Goal: Task Accomplishment & Management: Complete application form

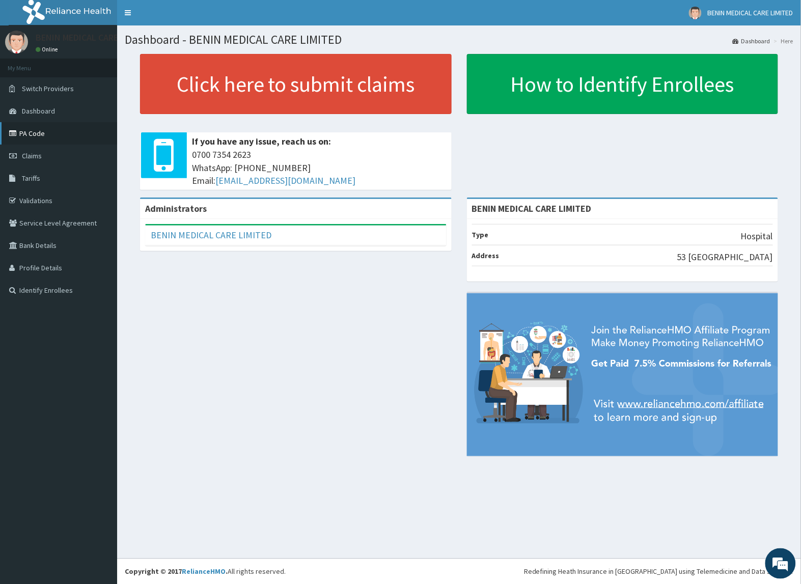
click at [36, 133] on link "PA Code" at bounding box center [58, 133] width 117 height 22
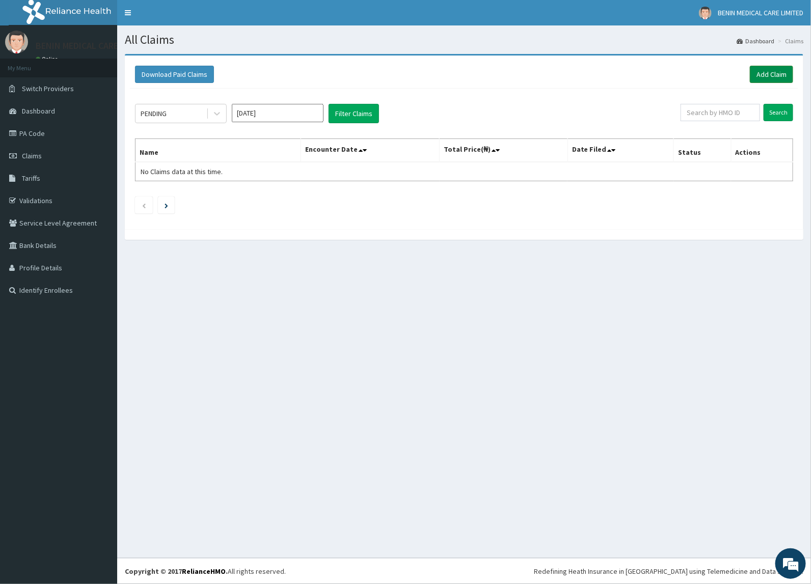
click at [784, 77] on link "Add Claim" at bounding box center [771, 74] width 43 height 17
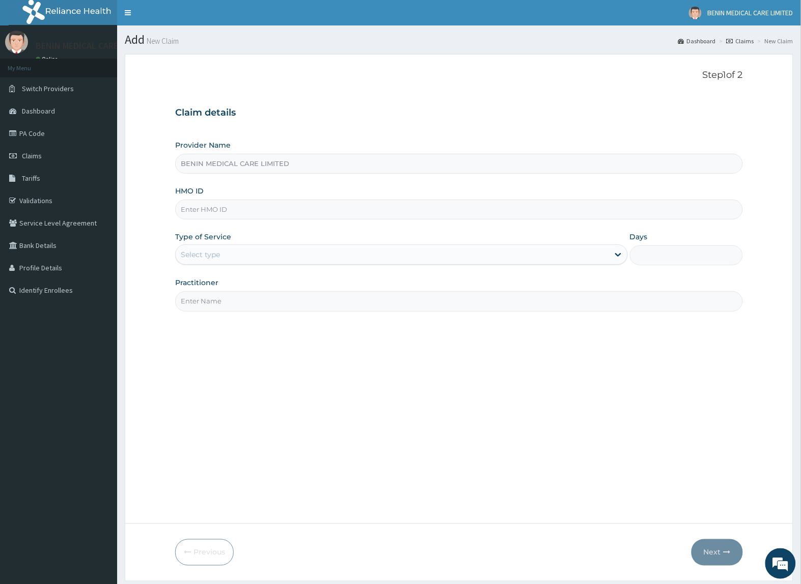
click at [227, 212] on input "HMO ID" at bounding box center [458, 210] width 567 height 20
paste input "NBC/10156/A"
click at [191, 207] on input "NBC/10156/A" at bounding box center [458, 210] width 567 height 20
type input "NBC/10156/A"
drag, startPoint x: 148, startPoint y: 261, endPoint x: 217, endPoint y: 266, distance: 69.4
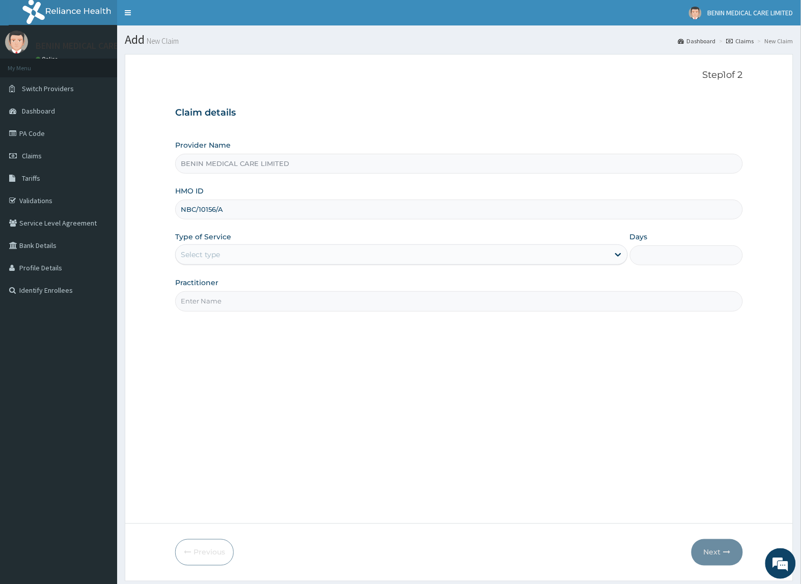
click at [150, 264] on form "Step 1 of 2 Claim details Provider Name BENIN MEDICAL CARE LIMITED HMO ID NBC/1…" at bounding box center [459, 317] width 669 height 527
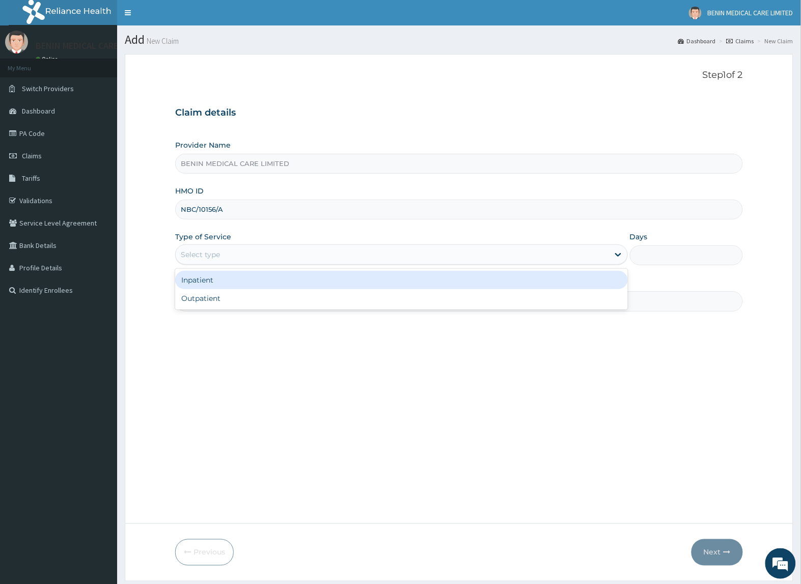
click at [215, 256] on div "Select type" at bounding box center [392, 254] width 433 height 16
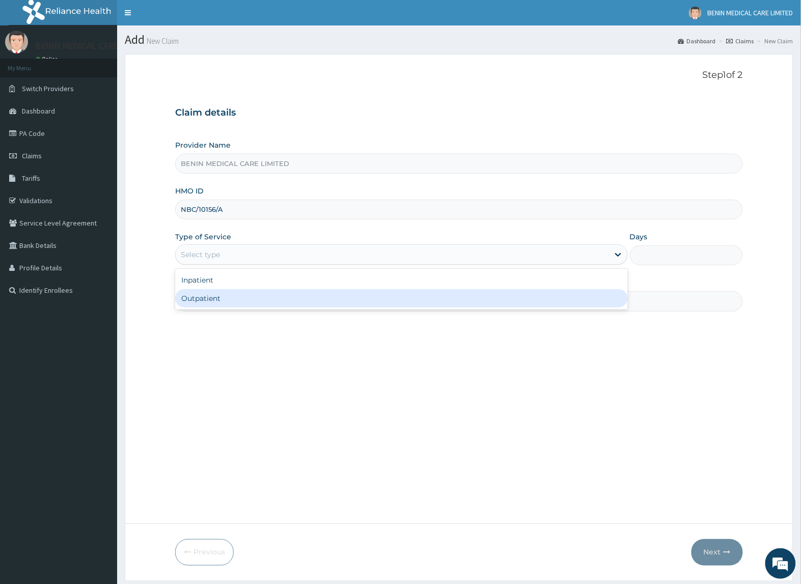
click at [205, 297] on div "Outpatient" at bounding box center [401, 298] width 452 height 18
type input "1"
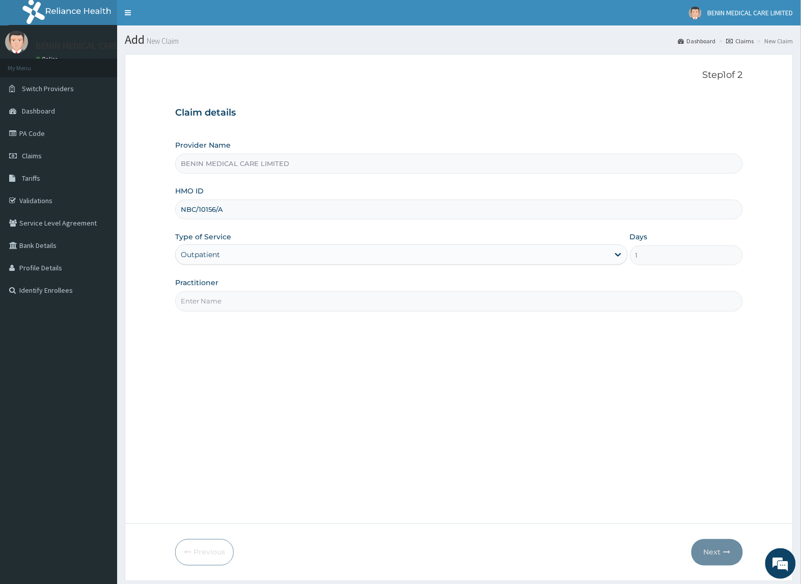
click at [226, 311] on input "Practitioner" at bounding box center [458, 301] width 567 height 20
type input "USIOSEFE EHIMWENMA TESLIM"
click at [719, 556] on button "Next" at bounding box center [716, 552] width 51 height 26
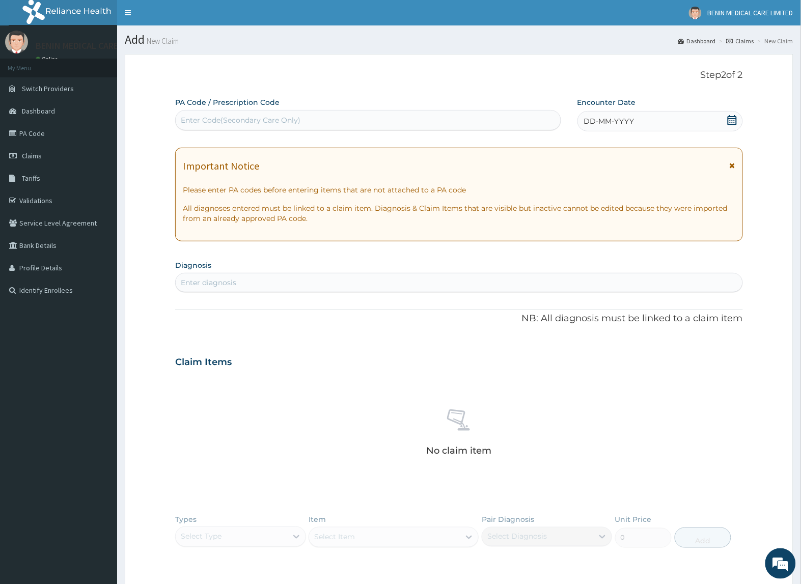
scroll to position [31, 0]
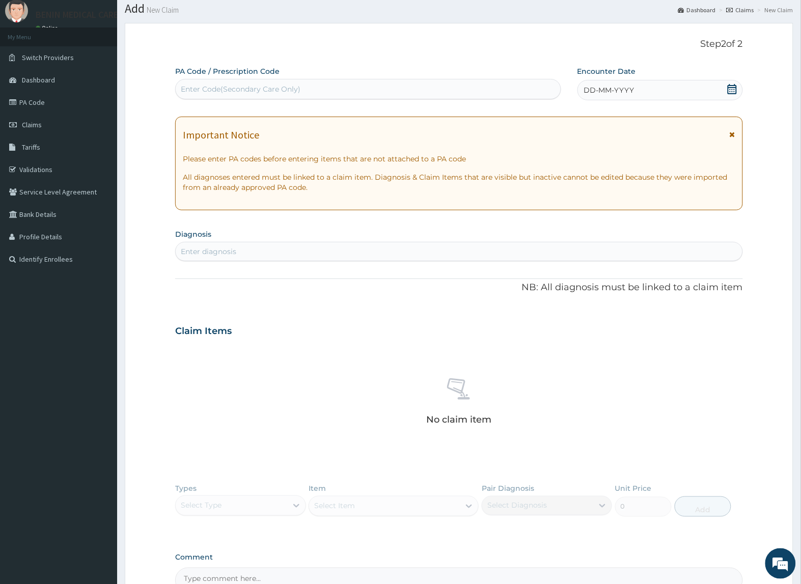
click at [195, 83] on div "Enter Code(Secondary Care Only)" at bounding box center [368, 89] width 385 height 16
paste input "PA/85243B"
type input "PA/85243B"
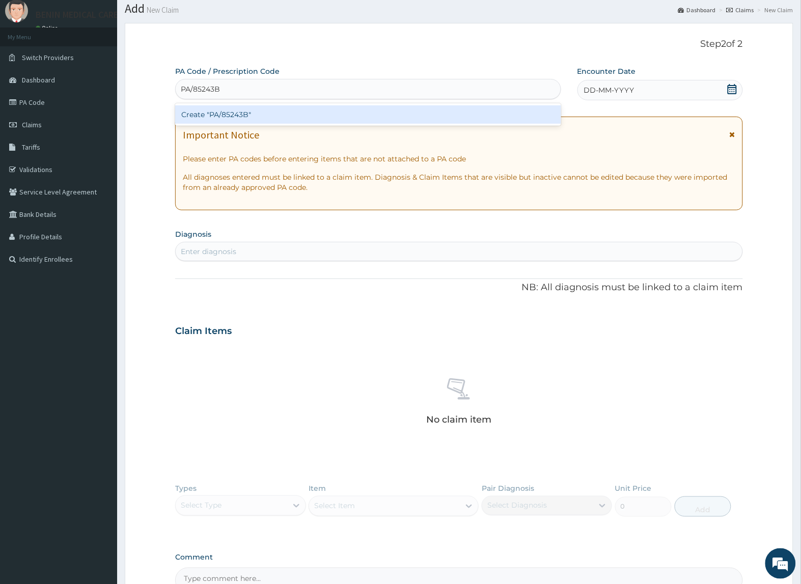
click at [233, 112] on div "Create "PA/85243B"" at bounding box center [368, 114] width 386 height 18
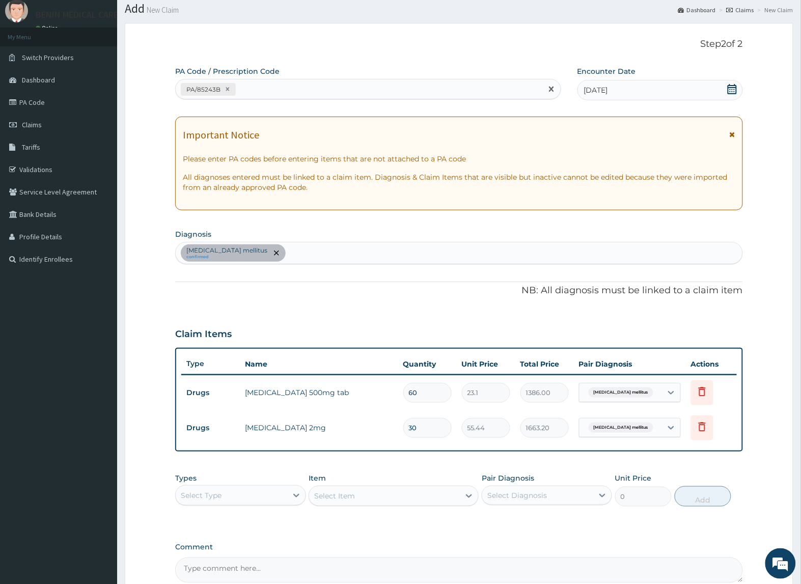
click at [288, 94] on div "PA/85243B" at bounding box center [359, 89] width 367 height 17
paste input "PA/05E0FA"
type input "PA/05E0FA"
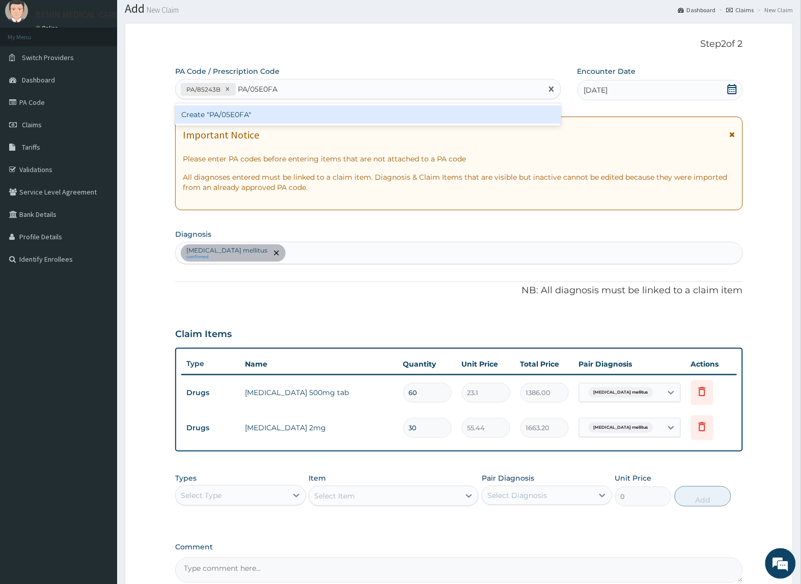
click at [284, 110] on div "Create "PA/05E0FA"" at bounding box center [368, 114] width 386 height 18
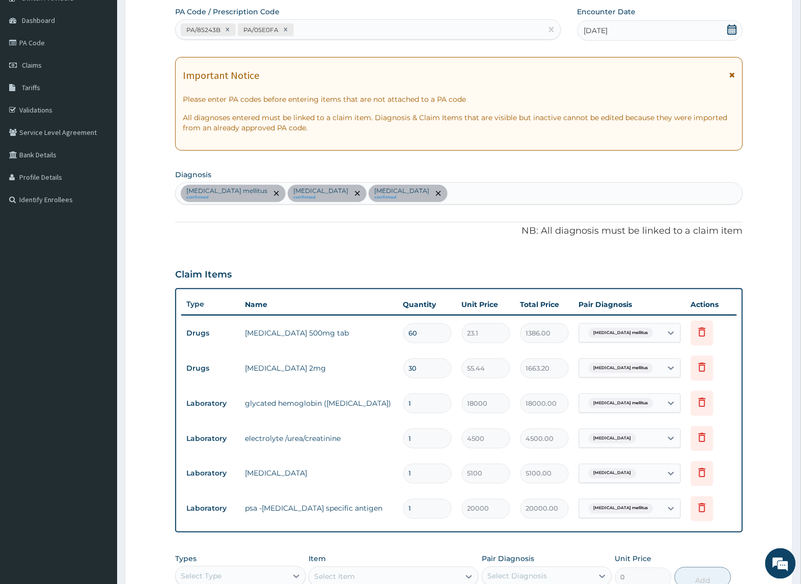
scroll to position [0, 0]
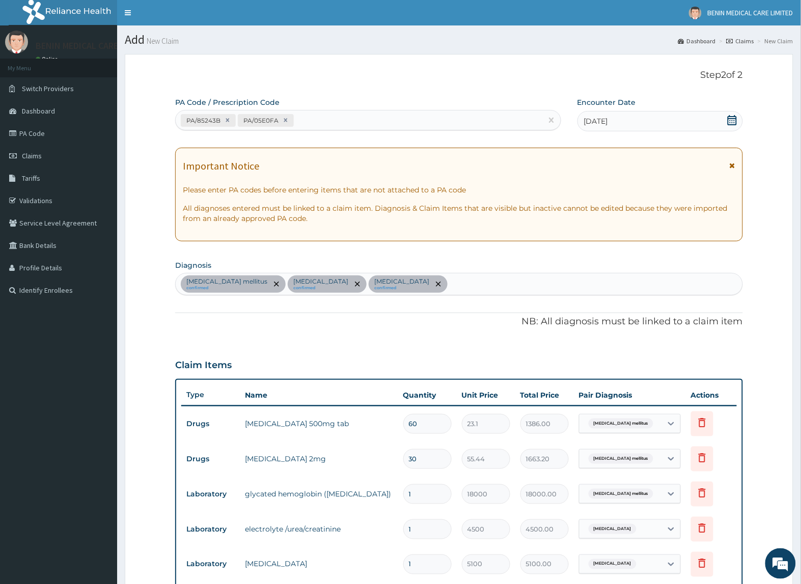
click at [356, 109] on div "PA Code / Prescription Code PA/85243B PA/05E0FA" at bounding box center [368, 113] width 386 height 33
click at [353, 125] on div "PA/85243B PA/05E0FA" at bounding box center [359, 120] width 367 height 17
paste input "PA/27F6FD"
type input "PA/27F6FD"
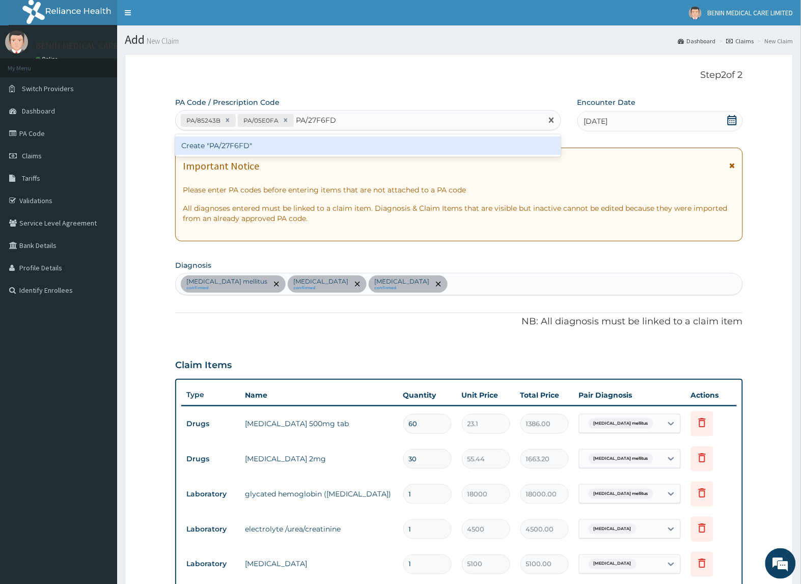
click at [344, 144] on div "Create "PA/27F6FD"" at bounding box center [368, 145] width 386 height 18
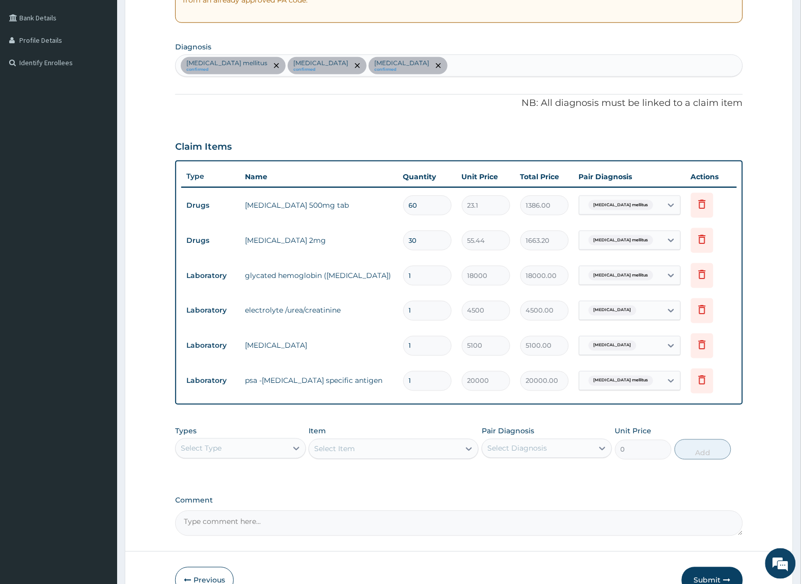
scroll to position [286, 0]
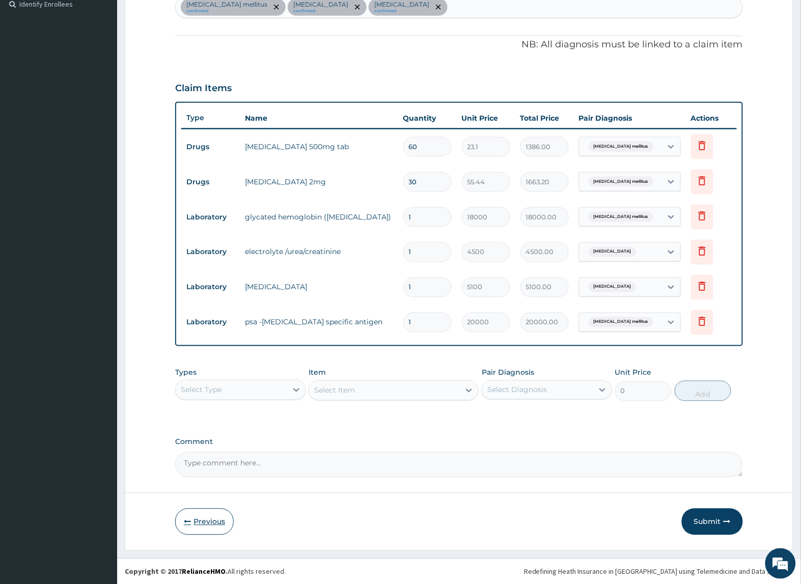
click at [196, 512] on button "Previous" at bounding box center [204, 522] width 59 height 26
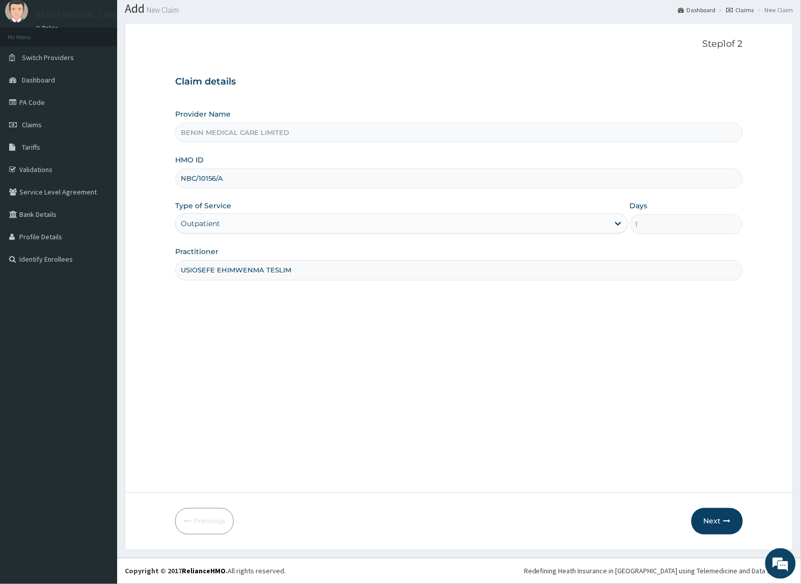
scroll to position [31, 0]
click at [317, 230] on div "Outpatient" at bounding box center [392, 223] width 433 height 16
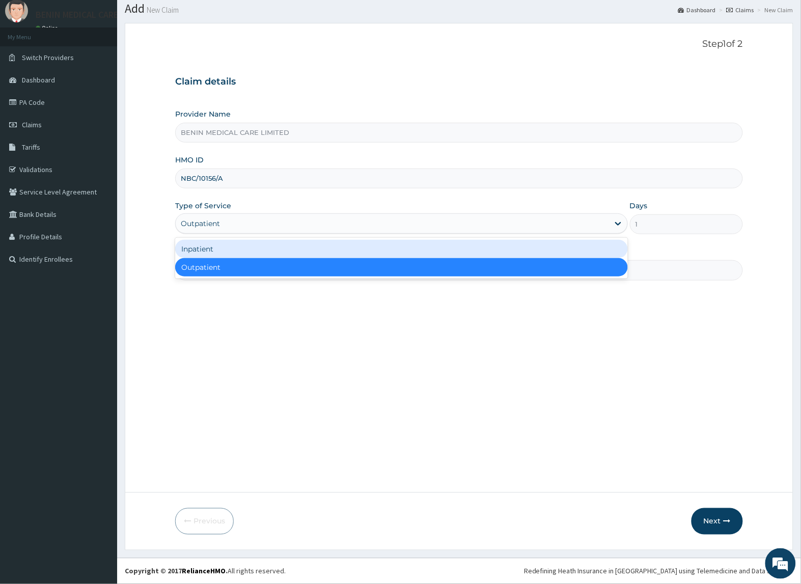
click at [315, 247] on div "Inpatient" at bounding box center [401, 249] width 452 height 18
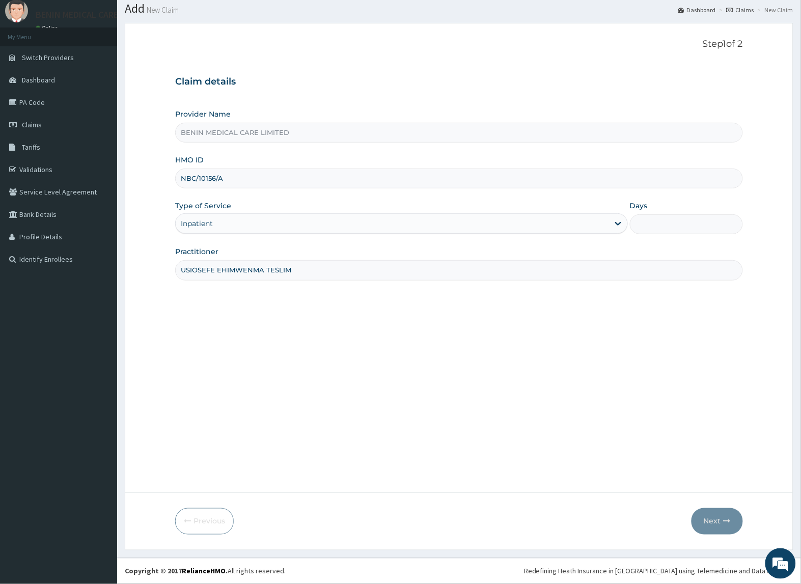
drag, startPoint x: 638, startPoint y: 223, endPoint x: 649, endPoint y: 241, distance: 21.5
click at [638, 223] on input "Days" at bounding box center [686, 224] width 113 height 20
type input "2"
click at [722, 525] on button "Next" at bounding box center [716, 521] width 51 height 26
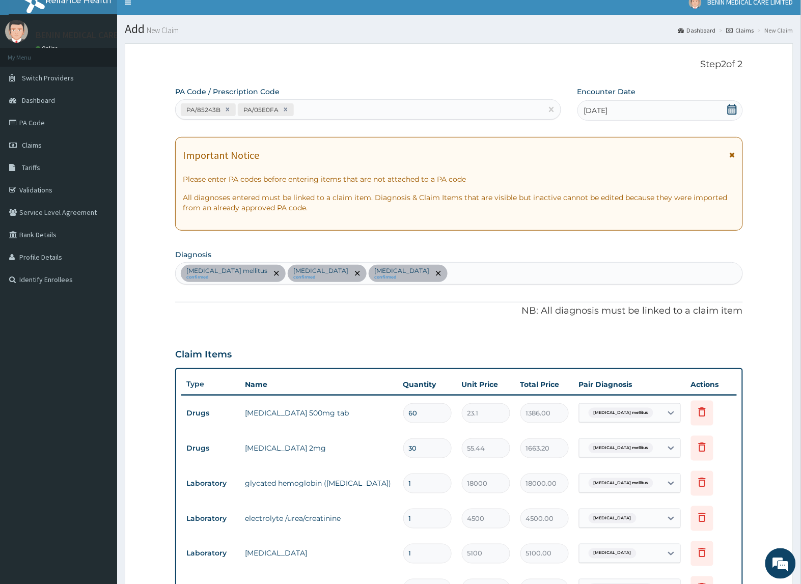
scroll to position [0, 0]
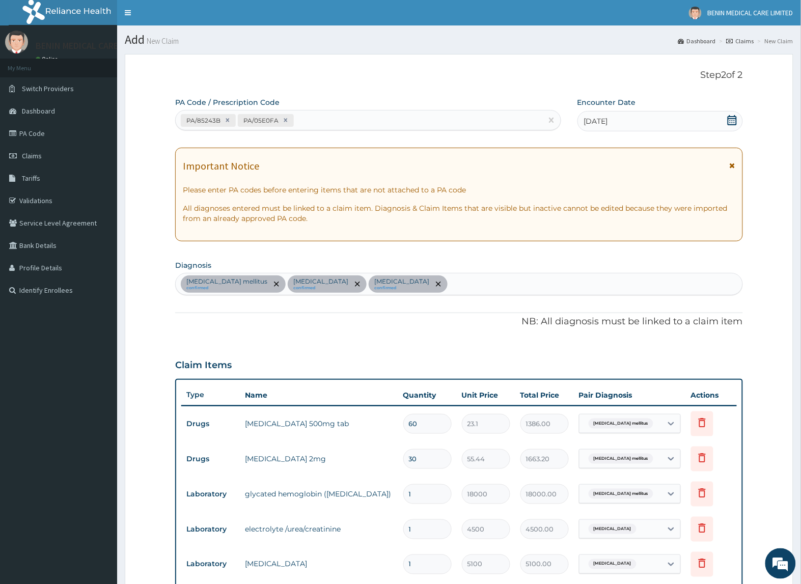
click at [329, 123] on div "PA/85243B PA/05E0FA" at bounding box center [359, 120] width 367 height 17
paste input "PA/27F6FD"
type input "PA/27F6FD"
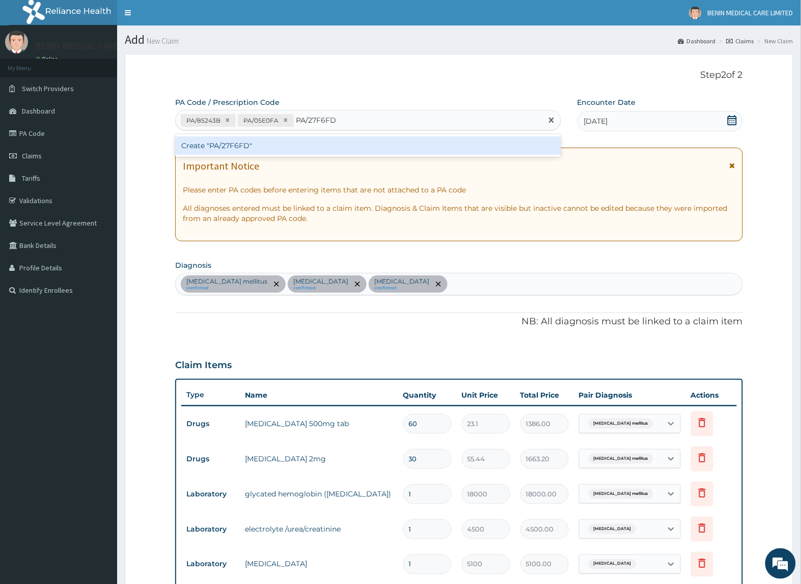
click at [329, 139] on div "Create "PA/27F6FD"" at bounding box center [368, 145] width 386 height 18
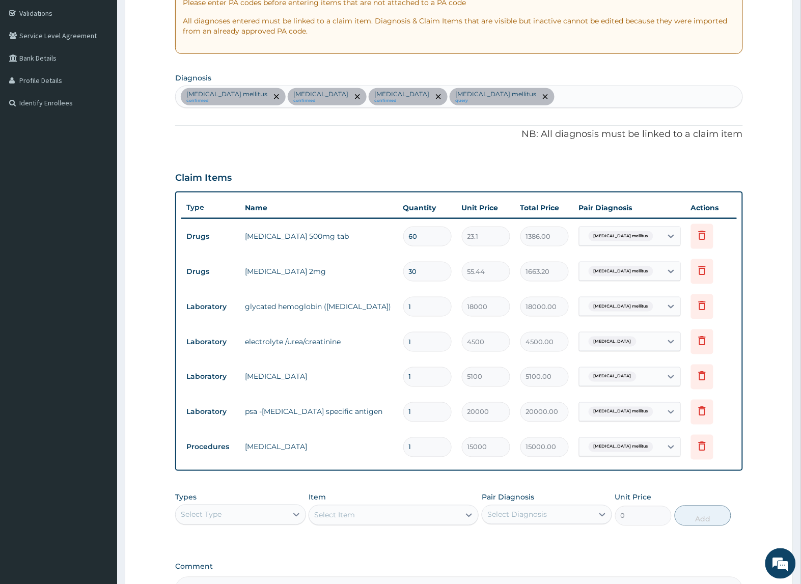
scroll to position [57, 0]
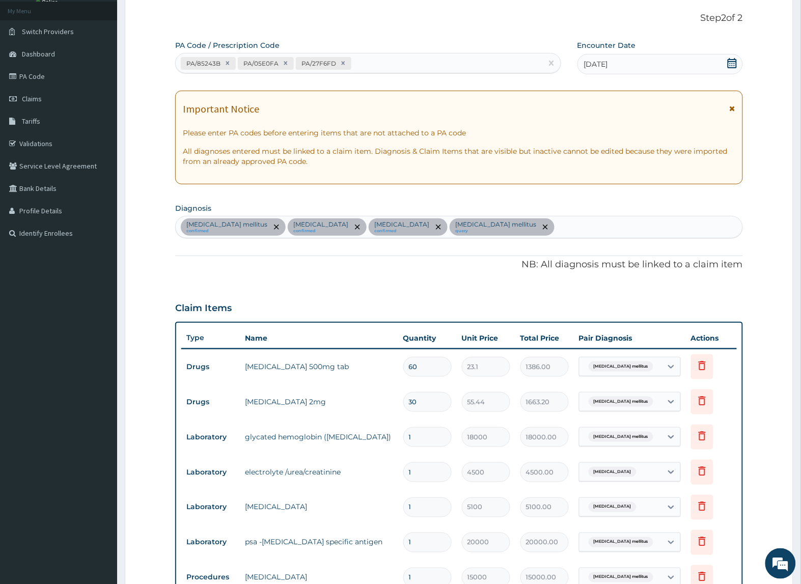
click at [597, 237] on div "Type 2 diabetes mellitus confirmed Electrolyte imbalance confirmed Hyperlipidem…" at bounding box center [459, 226] width 566 height 21
type input "sepsis"
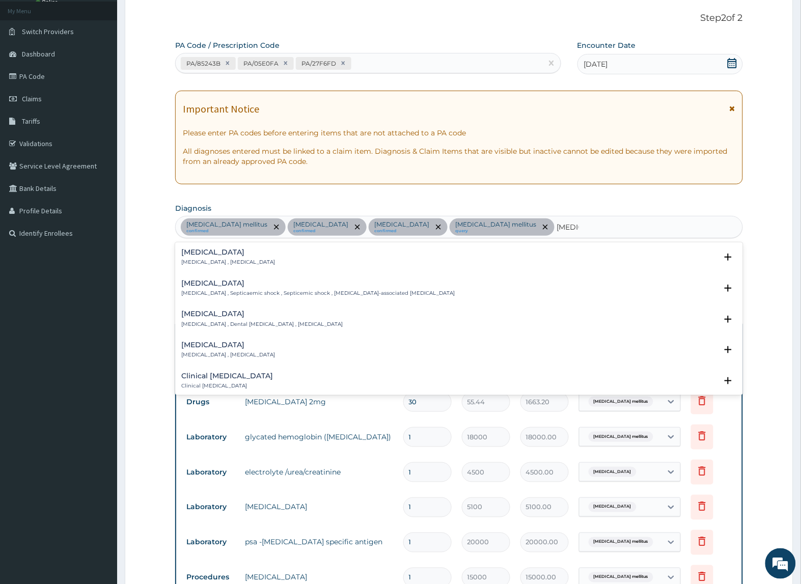
click at [197, 260] on p "Systemic infection , Sepsis" at bounding box center [228, 262] width 94 height 7
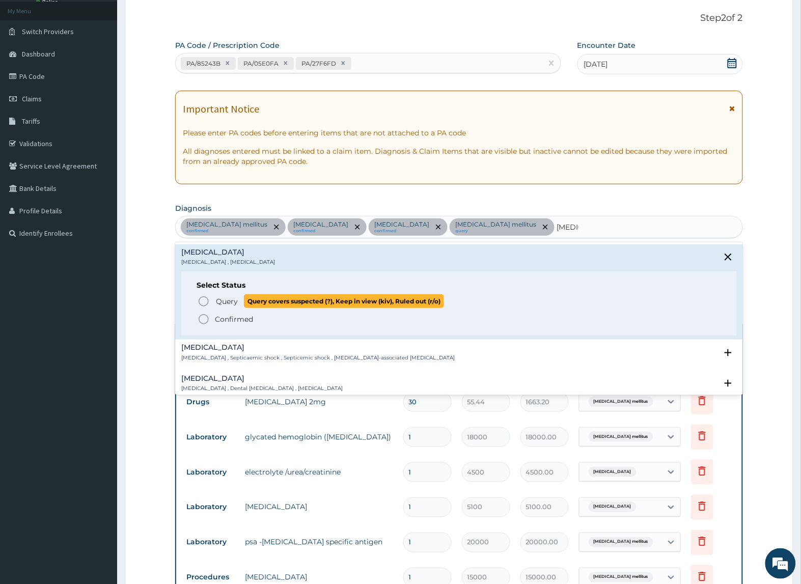
click at [200, 299] on circle "status option query" at bounding box center [203, 301] width 9 height 9
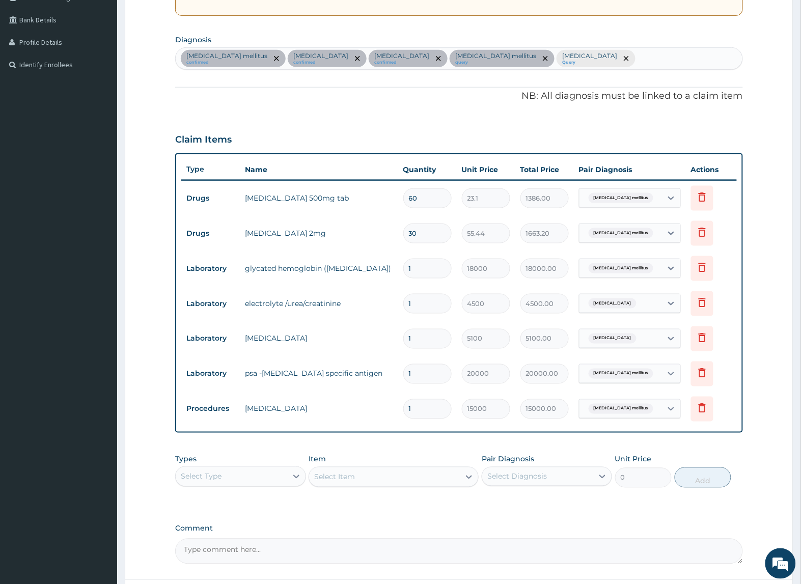
scroll to position [312, 0]
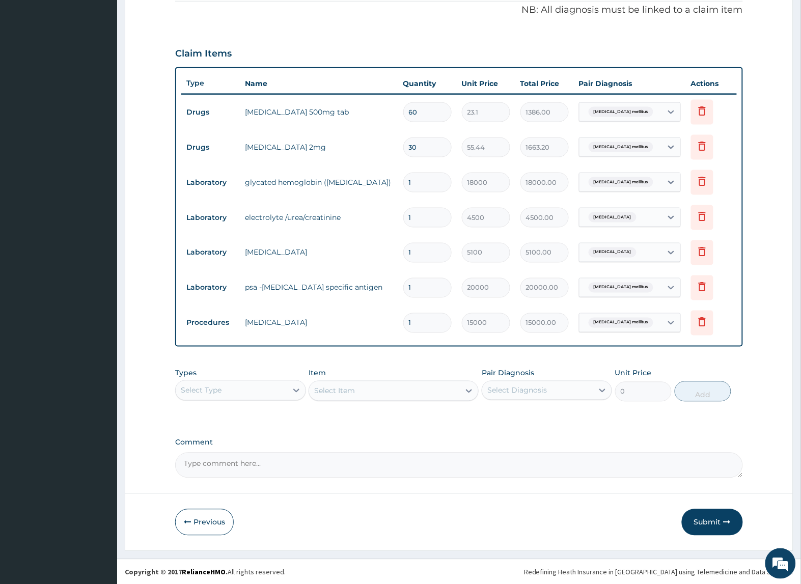
click at [256, 387] on div "Select Type" at bounding box center [231, 390] width 111 height 16
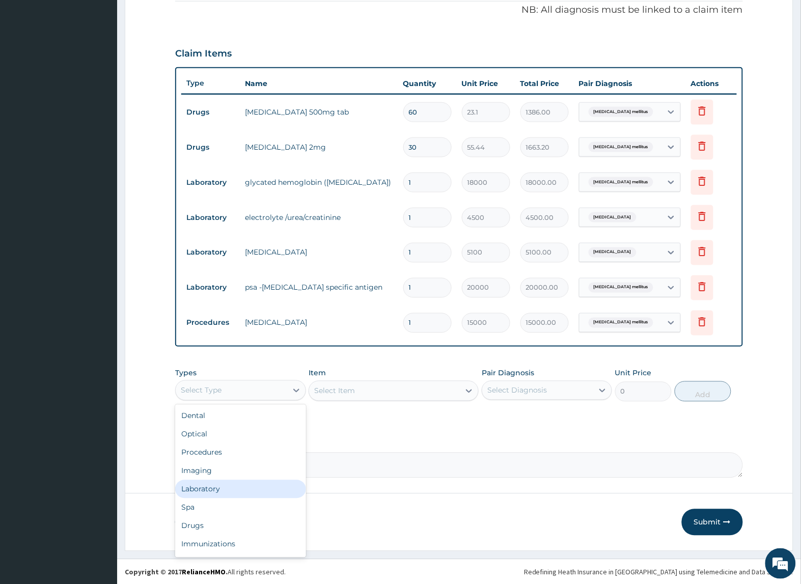
click at [230, 490] on div "Laboratory" at bounding box center [240, 489] width 130 height 18
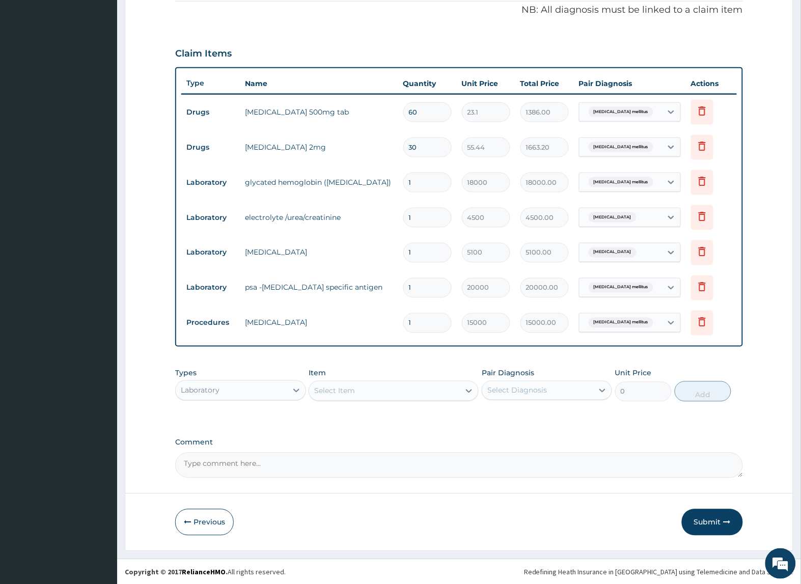
click at [376, 395] on div "Select Item" at bounding box center [384, 391] width 151 height 16
type input "full"
click at [386, 413] on div "FULL BLOOD COUNT" at bounding box center [394, 416] width 170 height 18
type input "2500"
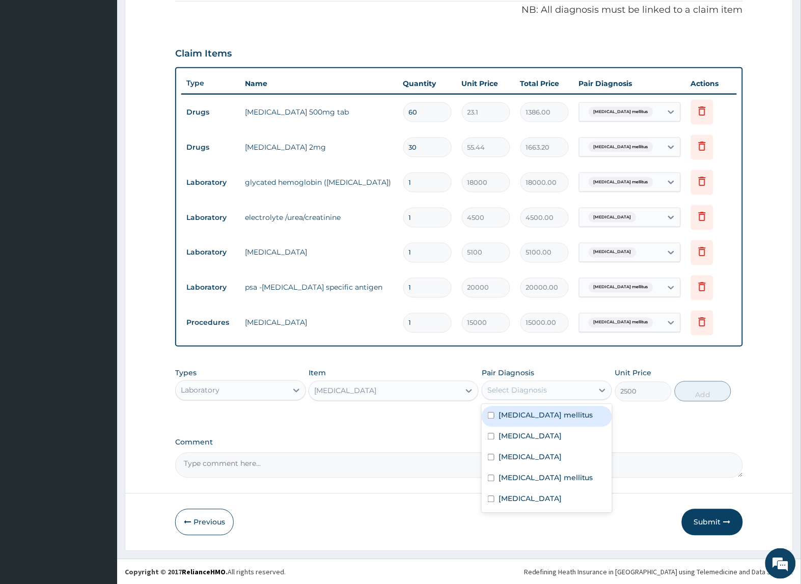
click at [507, 388] on div "Select Diagnosis" at bounding box center [517, 390] width 60 height 10
drag, startPoint x: 525, startPoint y: 495, endPoint x: 629, endPoint y: 453, distance: 112.1
click at [532, 495] on div "Sepsis" at bounding box center [547, 500] width 130 height 21
checkbox input "true"
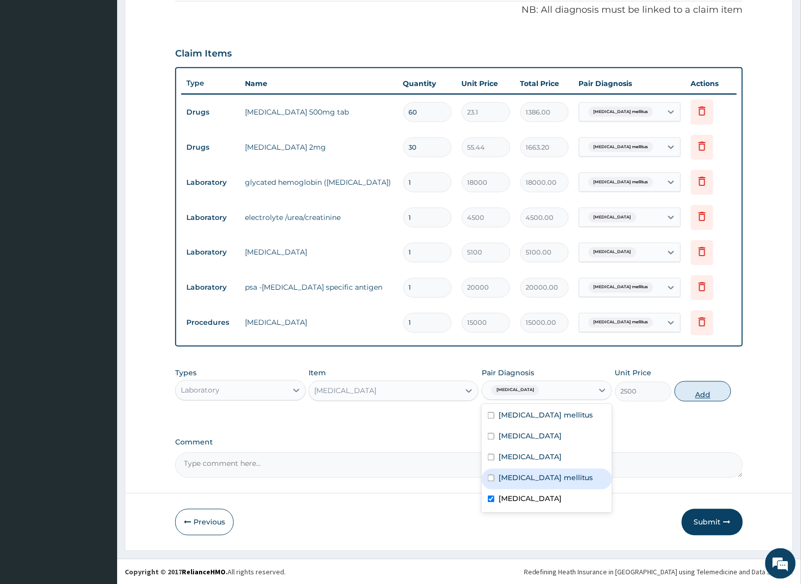
click at [710, 382] on button "Add" at bounding box center [703, 391] width 57 height 20
type input "0"
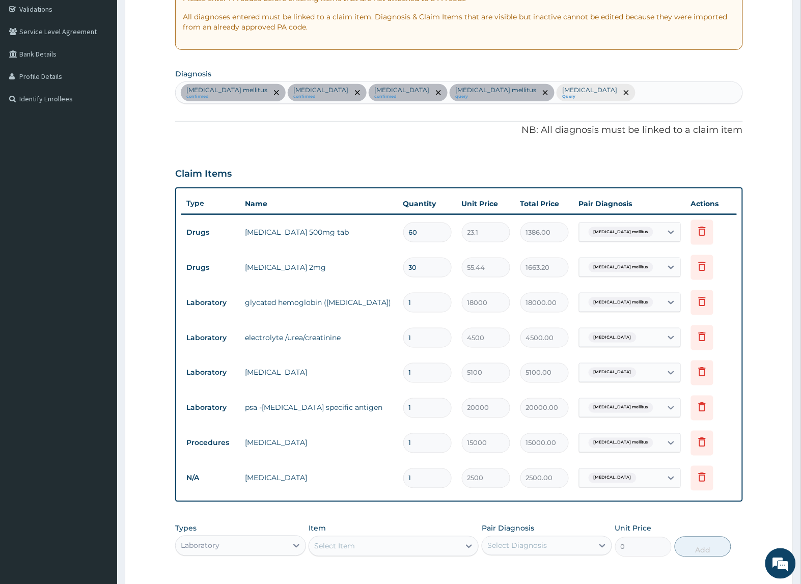
scroll to position [57, 0]
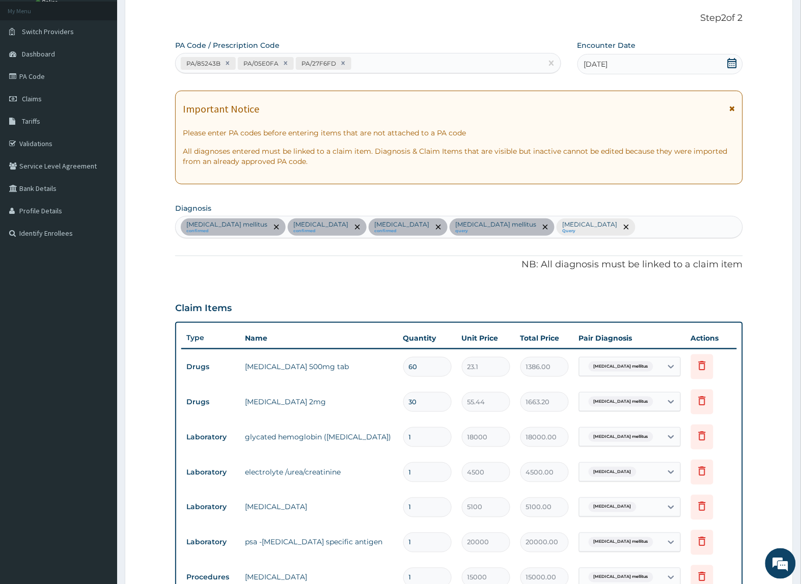
click at [599, 220] on div "Type 2 diabetes mellitus confirmed Electrolyte imbalance confirmed Hyperlipidem…" at bounding box center [459, 226] width 566 height 21
type input "urinary tract infection"
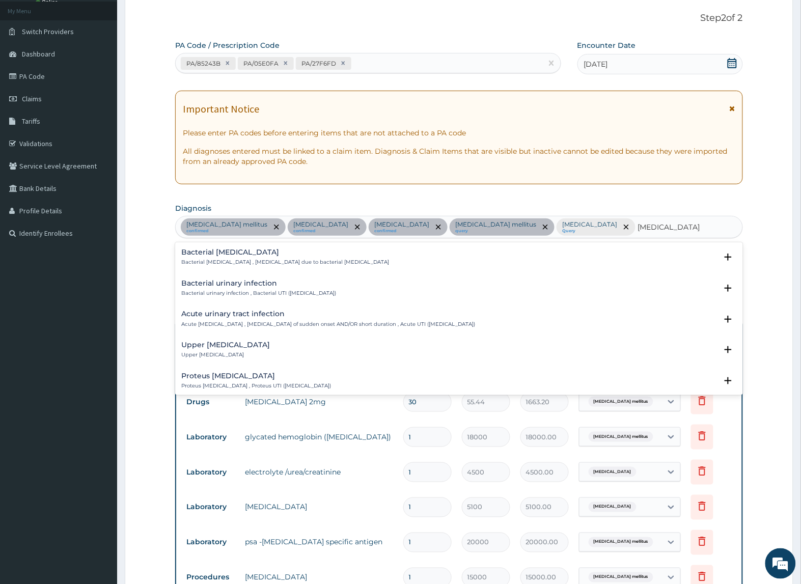
click at [249, 314] on h4 "Acute urinary tract infection" at bounding box center [328, 314] width 294 height 8
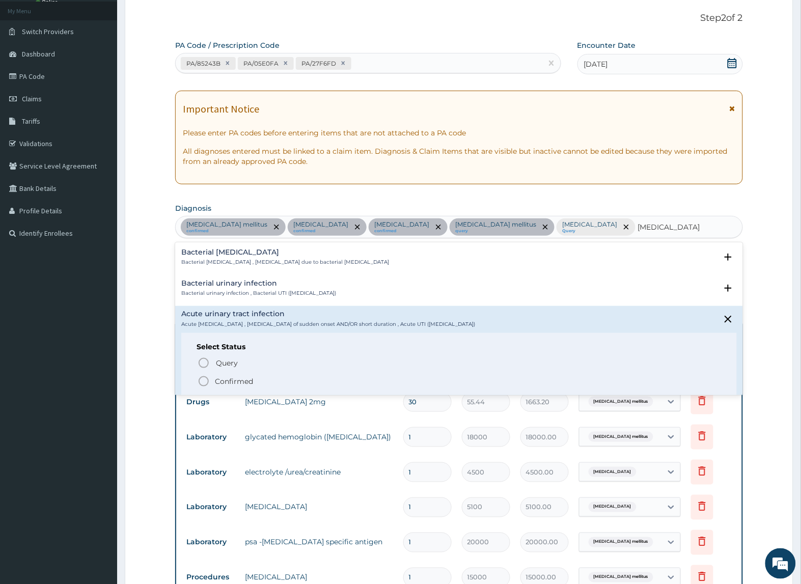
click at [205, 380] on icon "status option filled" at bounding box center [204, 381] width 12 height 12
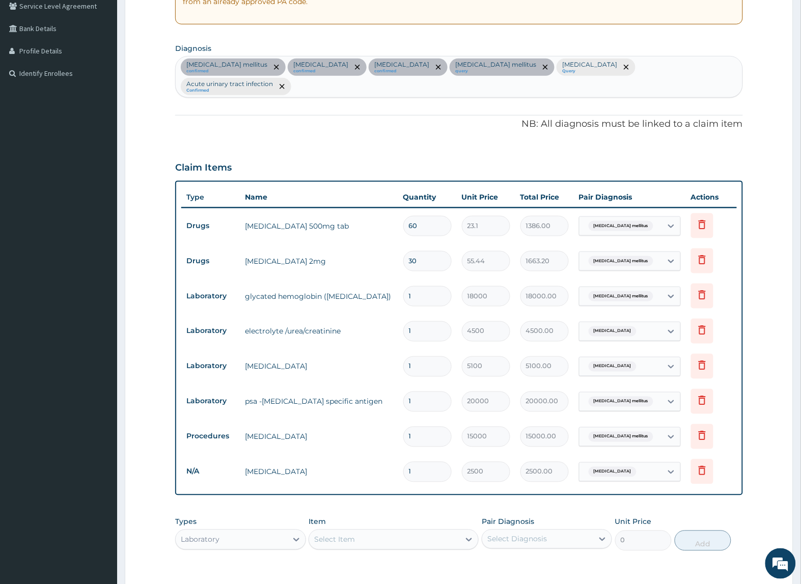
scroll to position [347, 0]
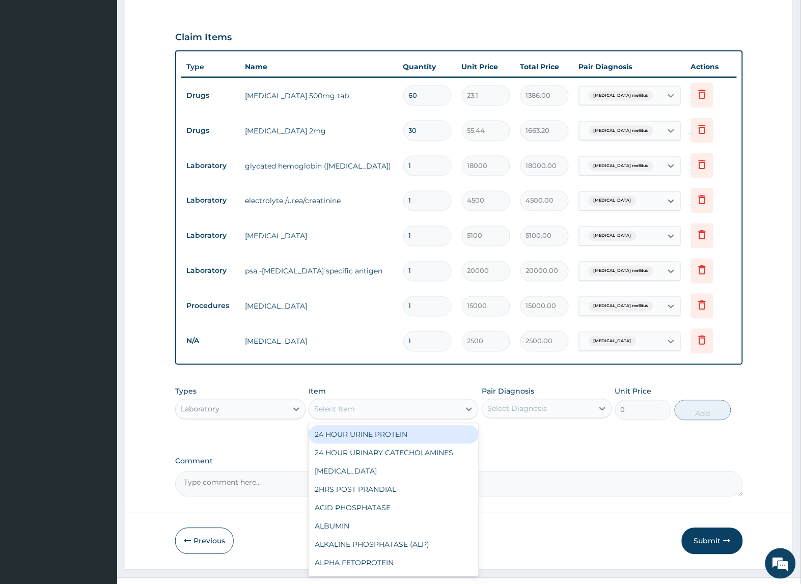
click at [426, 399] on div "Select Item" at bounding box center [394, 409] width 170 height 20
type input "urina"
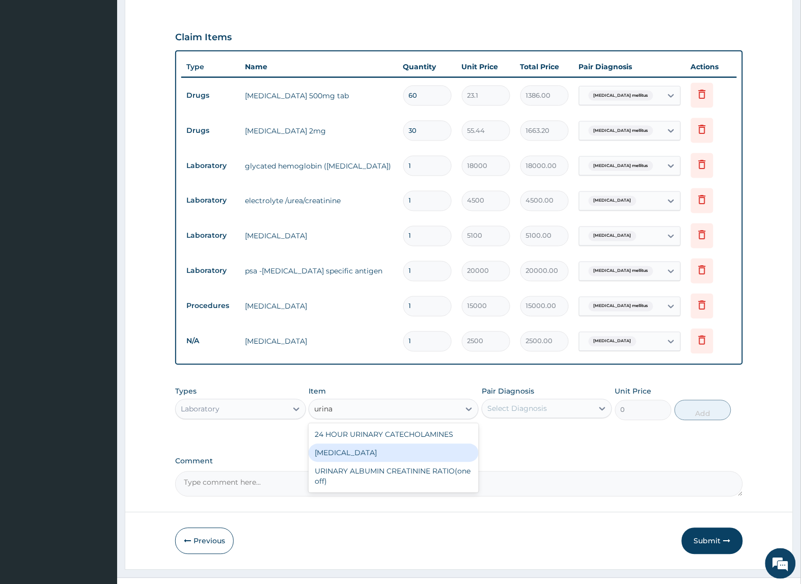
click at [438, 444] on div "URINALYSIS" at bounding box center [394, 453] width 170 height 18
type input "800"
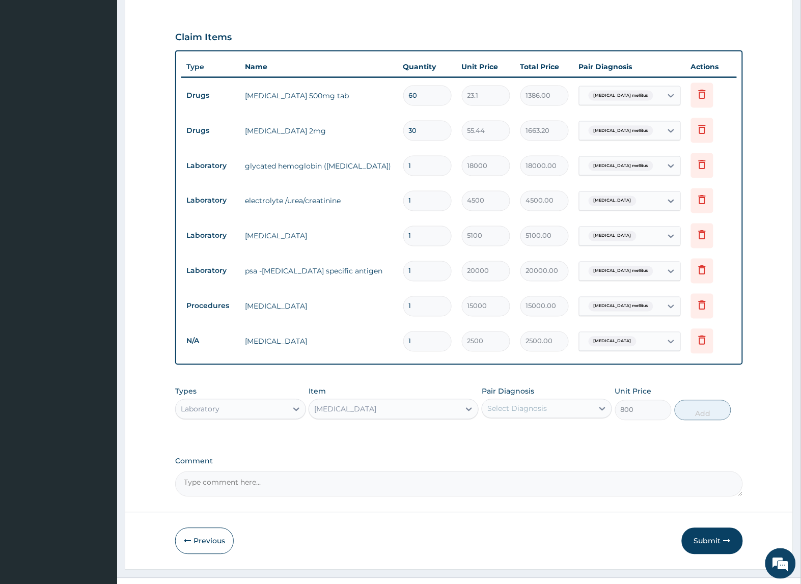
click at [538, 404] on div "Select Diagnosis" at bounding box center [517, 409] width 60 height 10
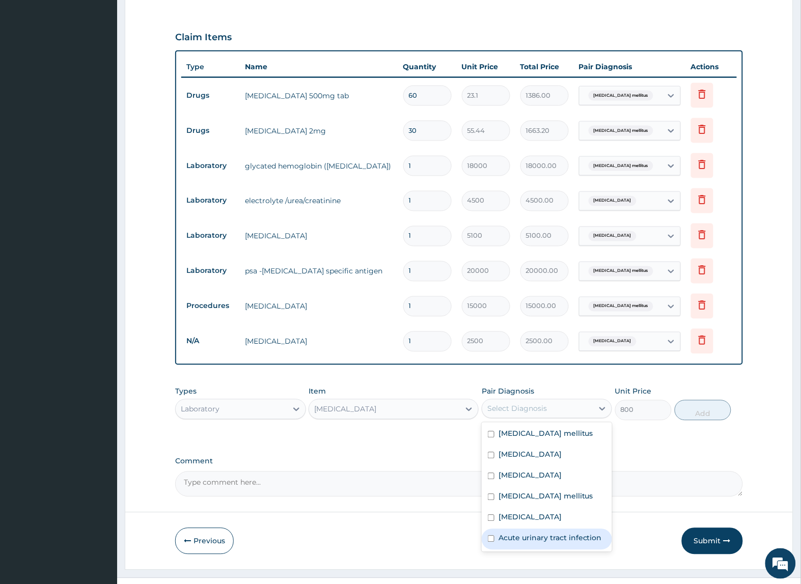
click at [528, 529] on div "Acute urinary tract infection" at bounding box center [547, 539] width 130 height 21
checkbox input "true"
click at [716, 400] on button "Add" at bounding box center [703, 410] width 57 height 20
type input "0"
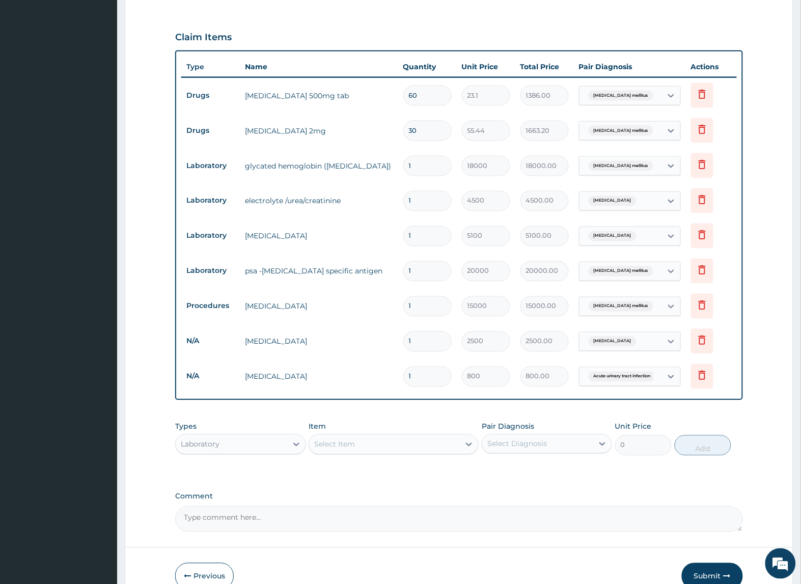
type input "2"
type input "1600.00"
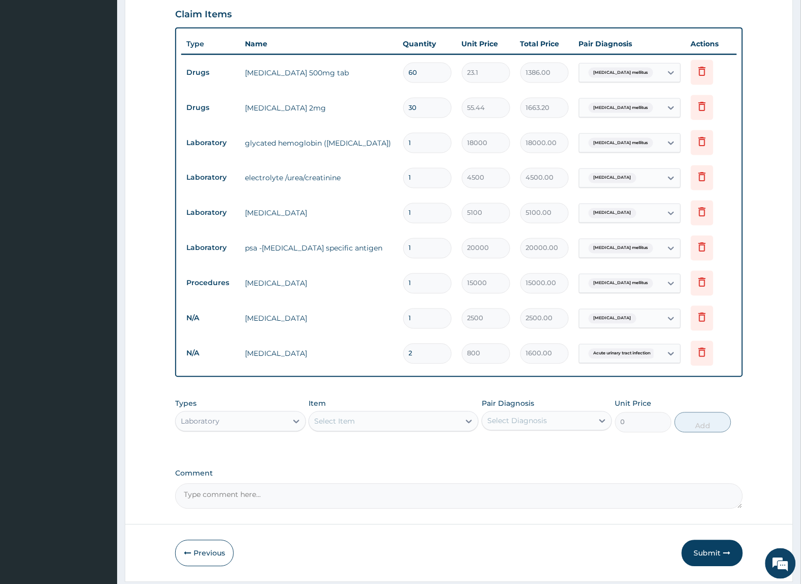
scroll to position [382, 0]
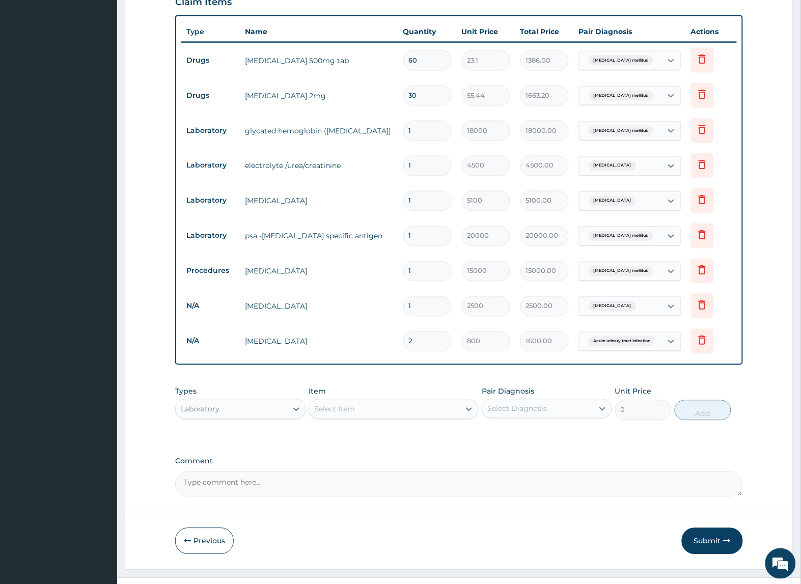
drag, startPoint x: 428, startPoint y: 324, endPoint x: 320, endPoint y: 324, distance: 108.5
click at [320, 324] on tr "N/A URINALYSIS 2 800 1600.00 Acute urinary tract infection Delete" at bounding box center [458, 341] width 555 height 35
type input "1"
type input "800.00"
click at [712, 528] on button "Submit" at bounding box center [712, 541] width 61 height 26
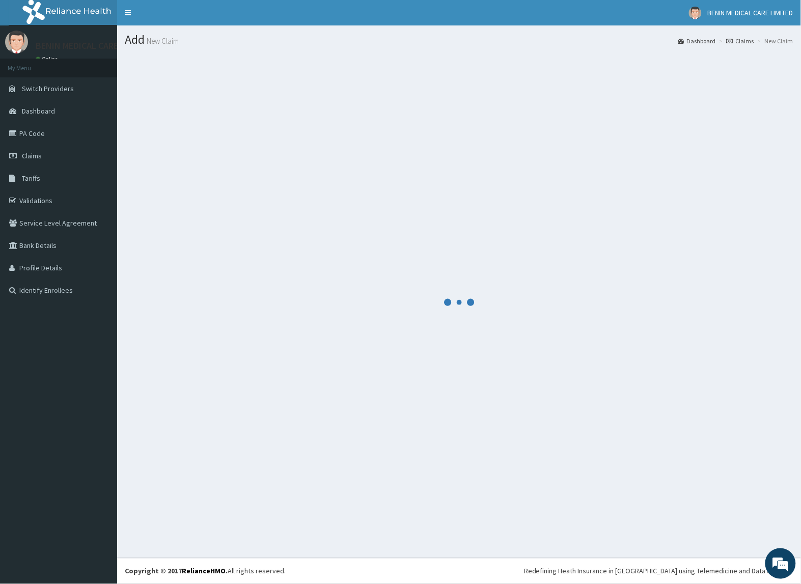
scroll to position [0, 0]
